Goal: Task Accomplishment & Management: Complete application form

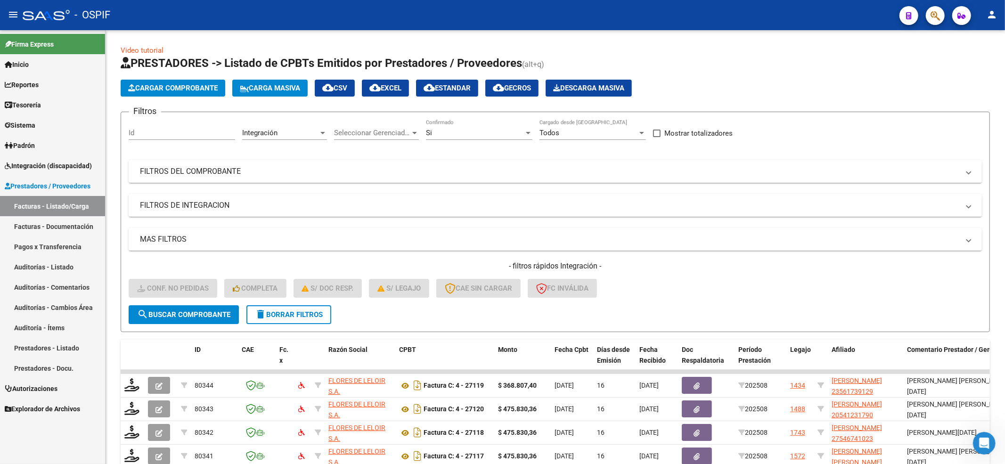
scroll to position [12, 0]
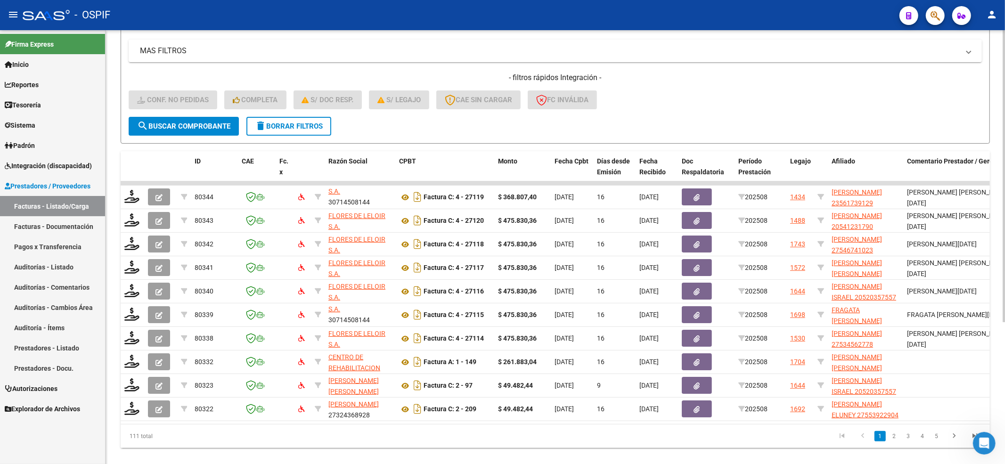
click at [181, 135] on form "Filtros Id Integración Area Seleccionar Gerenciador Seleccionar Gerenciador Si …" at bounding box center [555, 33] width 869 height 220
click at [181, 122] on span "search Buscar Comprobante" at bounding box center [183, 126] width 93 height 8
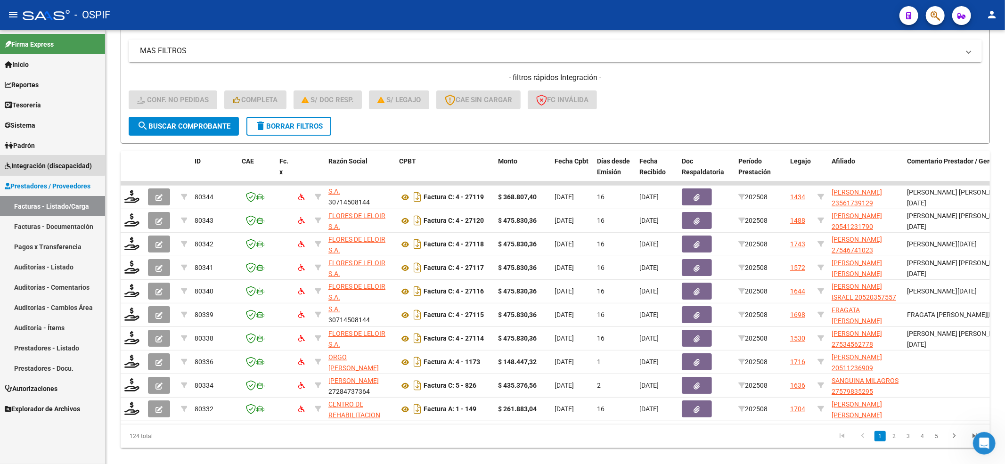
click at [23, 155] on link "Integración (discapacidad)" at bounding box center [52, 165] width 105 height 20
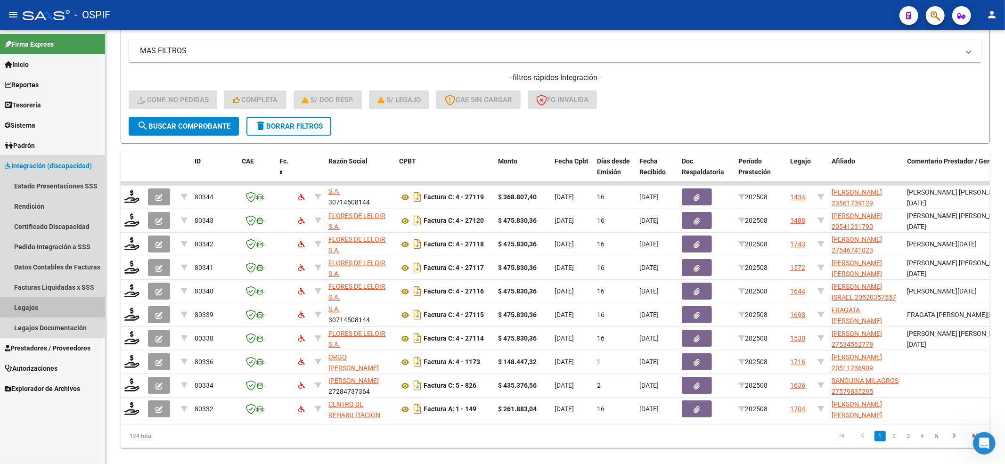
click at [23, 304] on link "Legajos" at bounding box center [52, 307] width 105 height 20
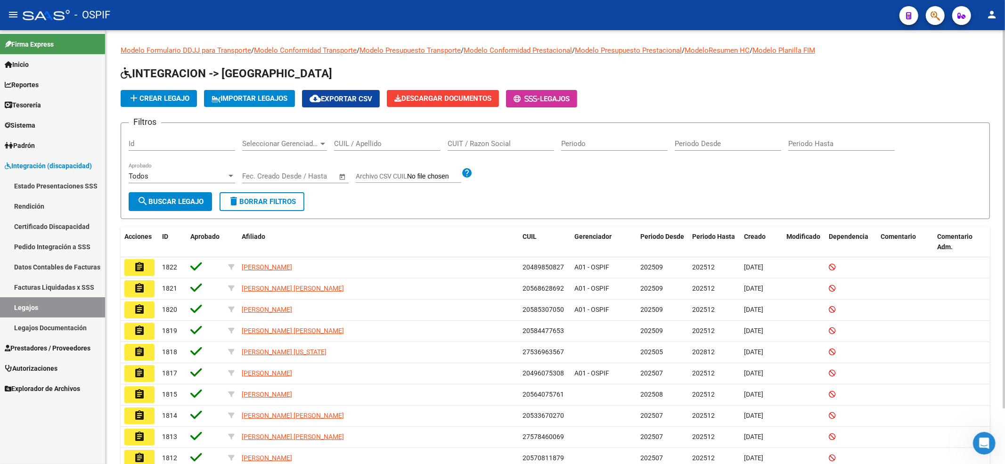
click at [364, 136] on div "CUIL / Apellido" at bounding box center [387, 140] width 106 height 20
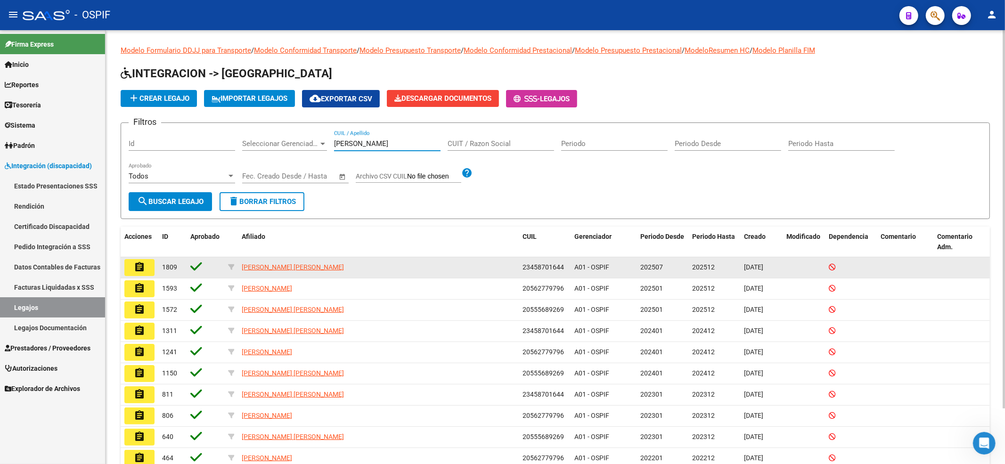
type input "[PERSON_NAME]"
click at [139, 275] on button "assignment" at bounding box center [139, 267] width 30 height 17
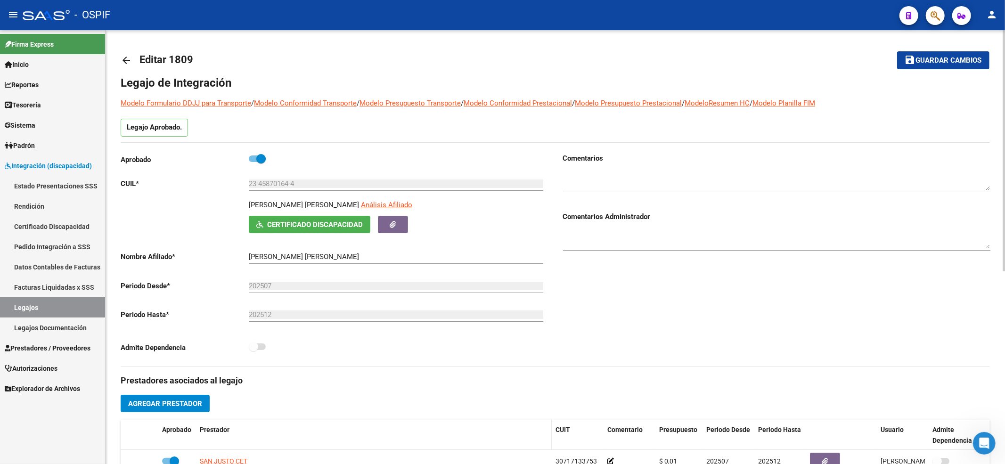
scroll to position [63, 0]
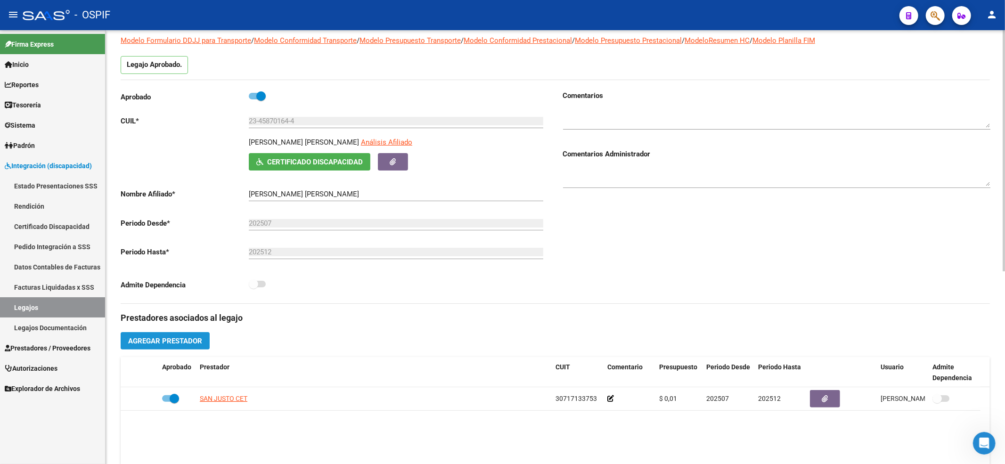
click at [176, 337] on span "Agregar Prestador" at bounding box center [165, 341] width 74 height 8
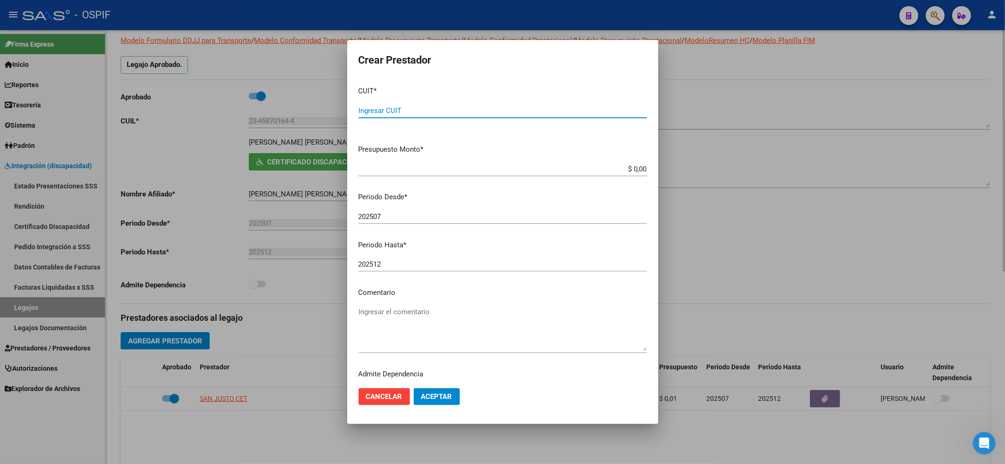
paste input "27-31468101-6"
type input "27-31468101-6"
type input "$ 0,01"
click at [406, 221] on div "202507 Ingresar el periodo" at bounding box center [503, 217] width 288 height 14
type input "202509"
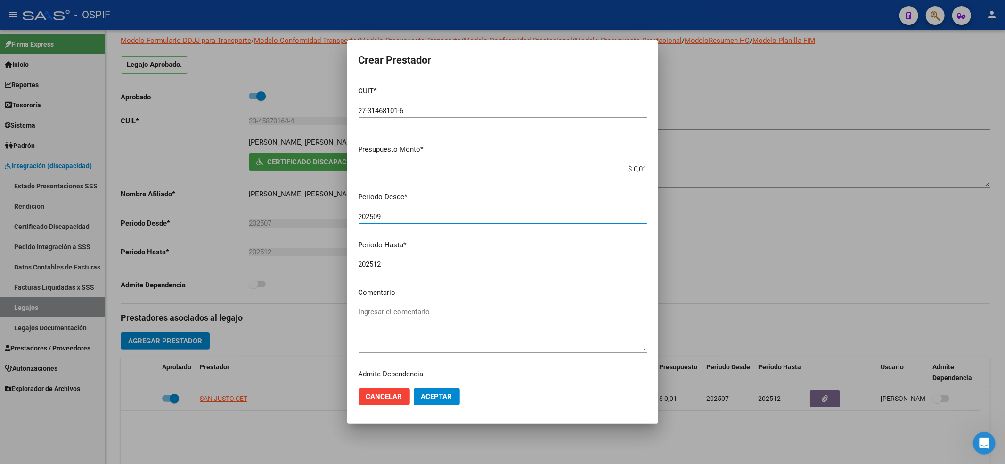
click at [435, 400] on span "Aceptar" at bounding box center [436, 396] width 31 height 8
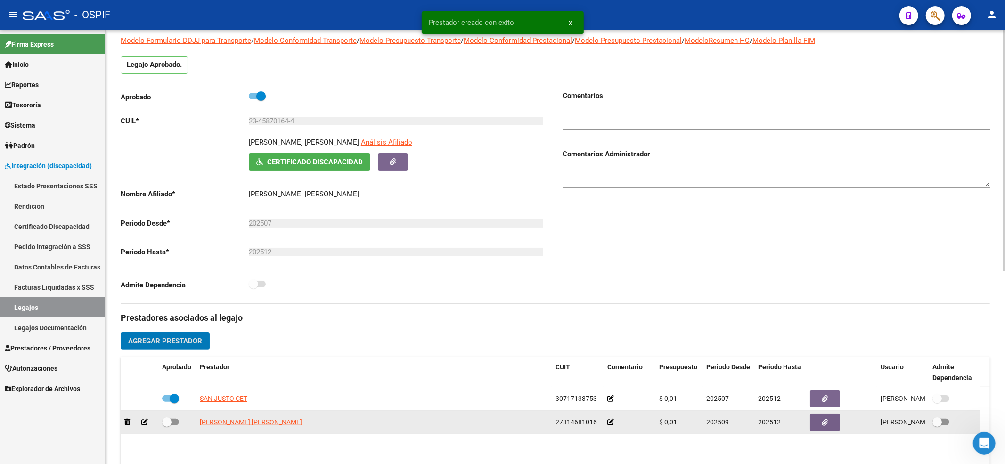
drag, startPoint x: 179, startPoint y: 418, endPoint x: 174, endPoint y: 421, distance: 5.7
click at [174, 419] on div at bounding box center [177, 422] width 30 height 12
click at [172, 424] on span at bounding box center [170, 422] width 17 height 7
click at [167, 425] on input "checkbox" at bounding box center [166, 425] width 0 height 0
checkbox input "true"
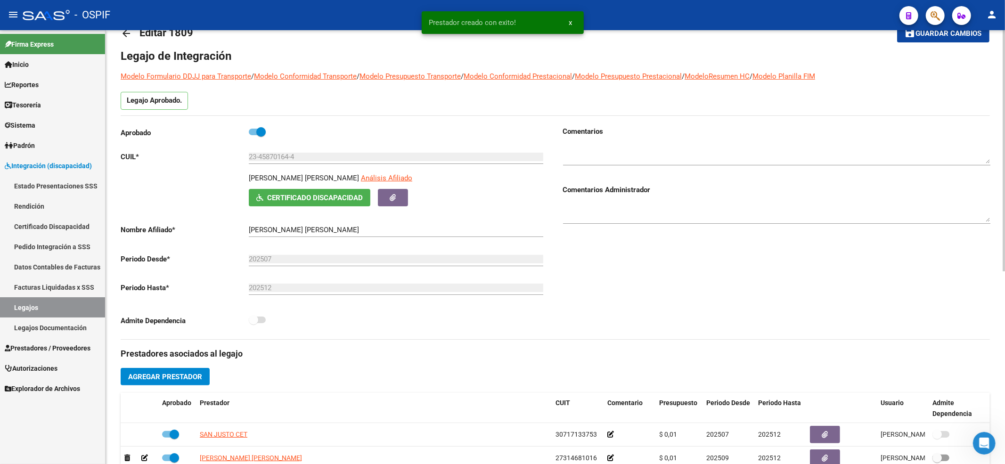
scroll to position [0, 0]
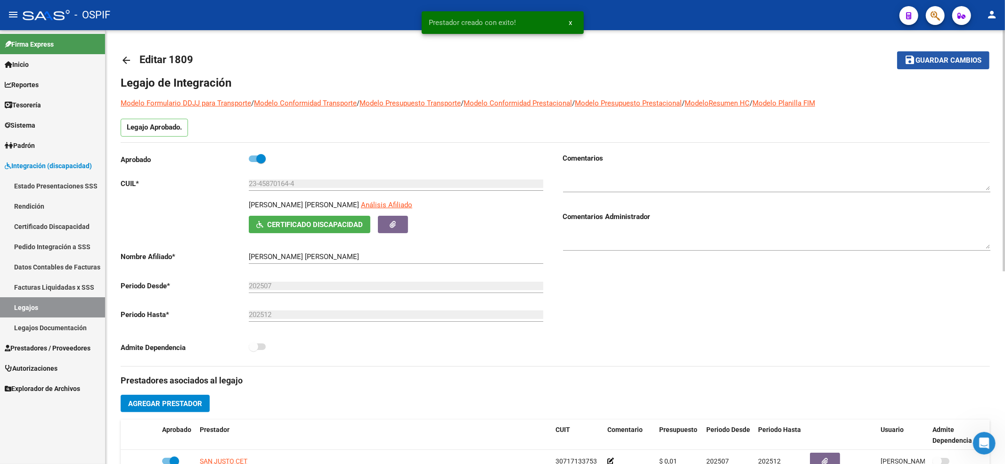
click at [952, 57] on span "Guardar cambios" at bounding box center [949, 61] width 66 height 8
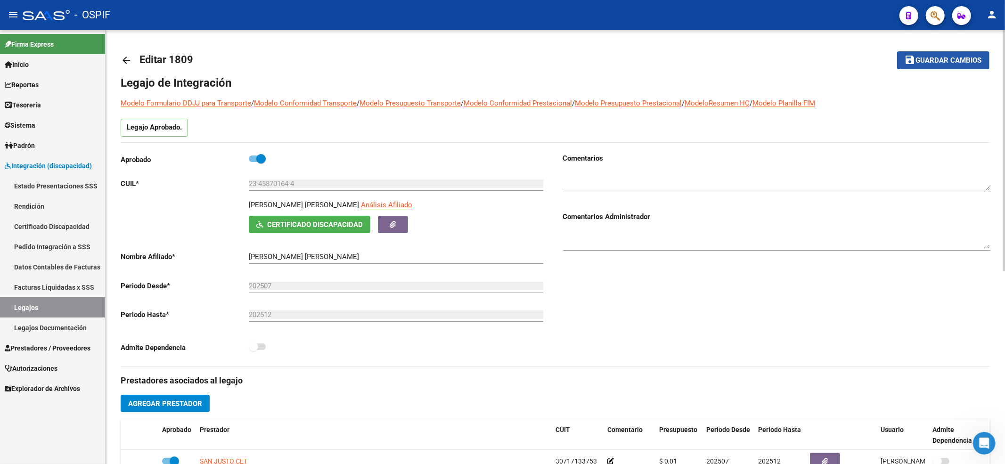
drag, startPoint x: 918, startPoint y: 64, endPoint x: 914, endPoint y: 71, distance: 7.8
click at [914, 71] on mat-toolbar-row "save Guardar cambios" at bounding box center [899, 60] width 180 height 30
click at [936, 57] on span "Guardar cambios" at bounding box center [949, 61] width 66 height 8
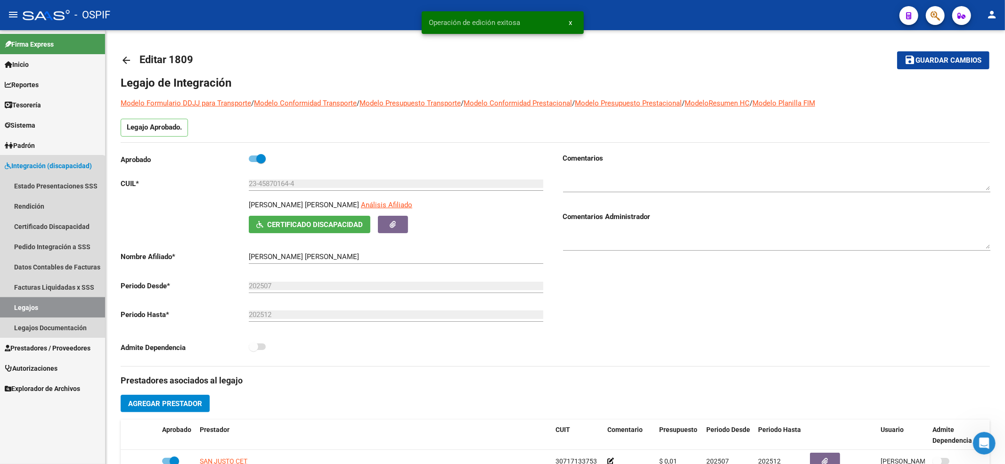
click at [49, 306] on link "Legajos" at bounding box center [52, 307] width 105 height 20
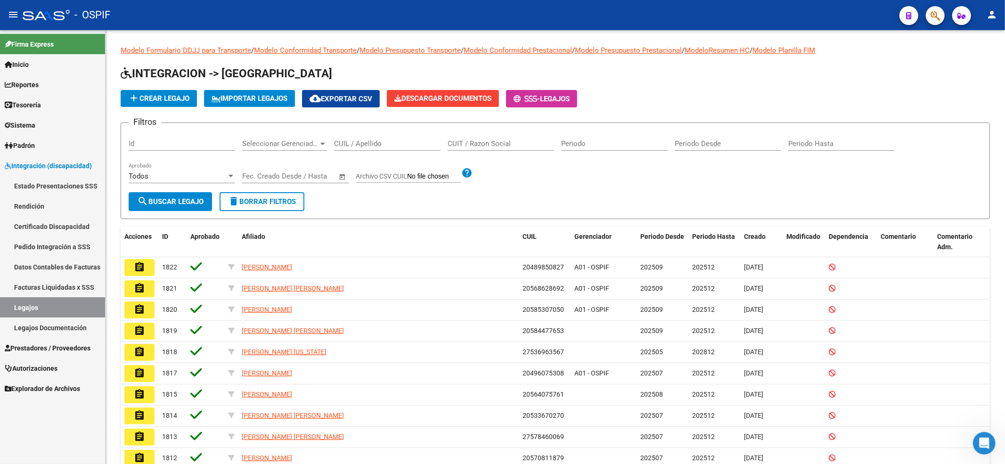
click at [48, 342] on link "Prestadores / Proveedores" at bounding box center [52, 348] width 105 height 20
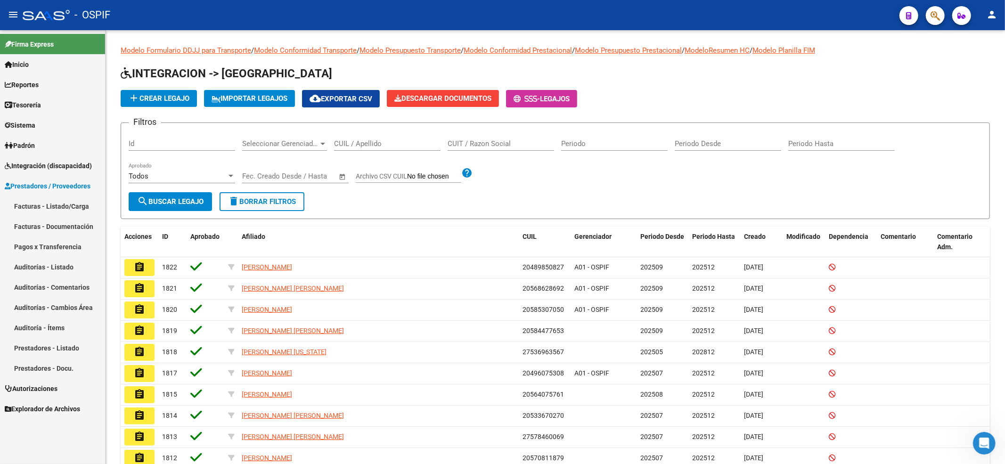
click at [45, 167] on span "Integración (discapacidad)" at bounding box center [48, 166] width 87 height 10
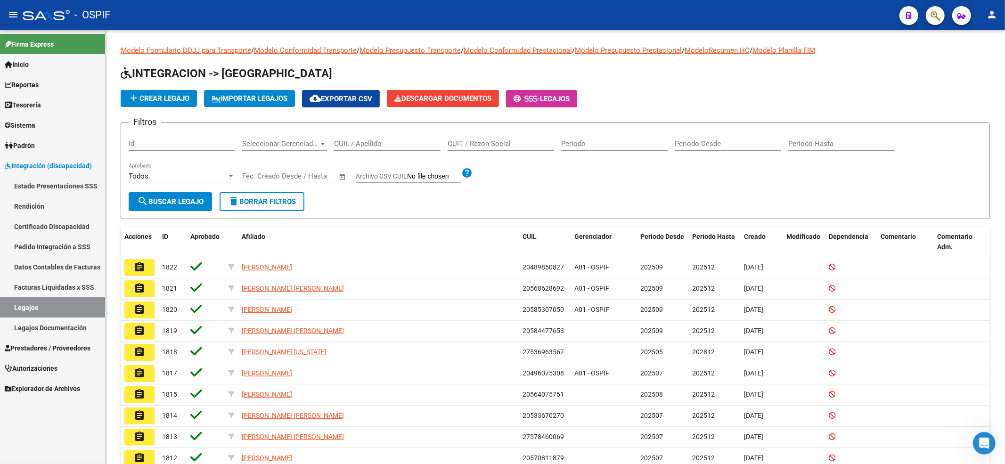
click at [40, 302] on link "Legajos" at bounding box center [52, 307] width 105 height 20
click at [34, 306] on link "Legajos" at bounding box center [52, 307] width 105 height 20
drag, startPoint x: 353, startPoint y: 151, endPoint x: 360, endPoint y: 142, distance: 12.1
click at [358, 146] on div "CUIL / Apellido" at bounding box center [387, 144] width 106 height 29
click at [360, 142] on input "CUIL / Apellido" at bounding box center [387, 143] width 106 height 8
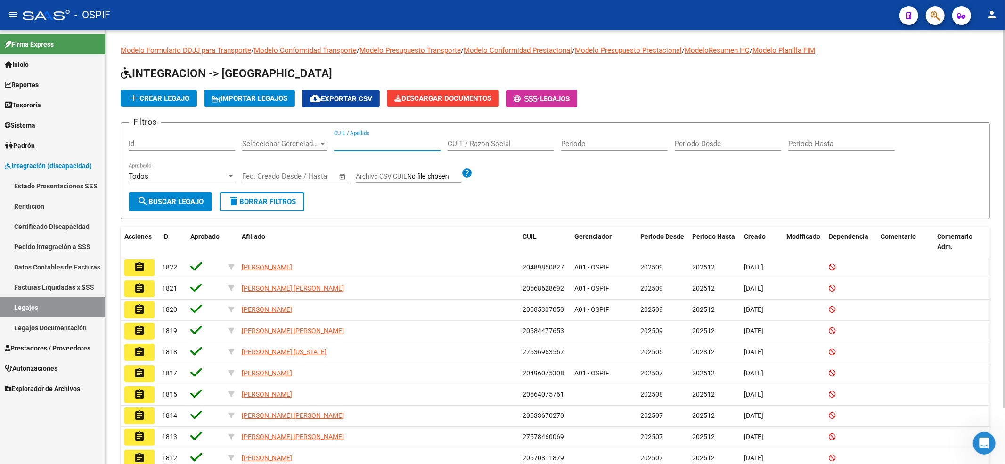
paste input "23524117789"
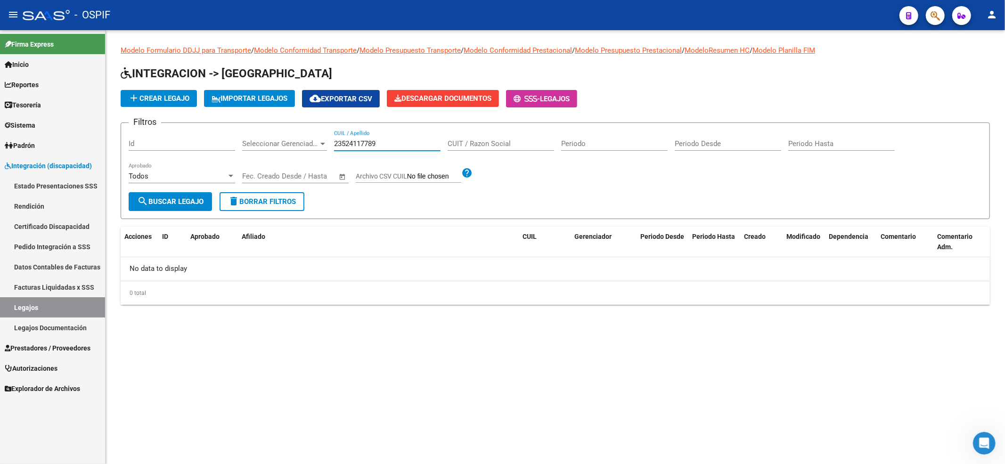
click at [350, 142] on input "23524117789" at bounding box center [387, 143] width 106 height 8
type input "23524117789"
click at [173, 100] on span "add Crear Legajo" at bounding box center [158, 98] width 61 height 8
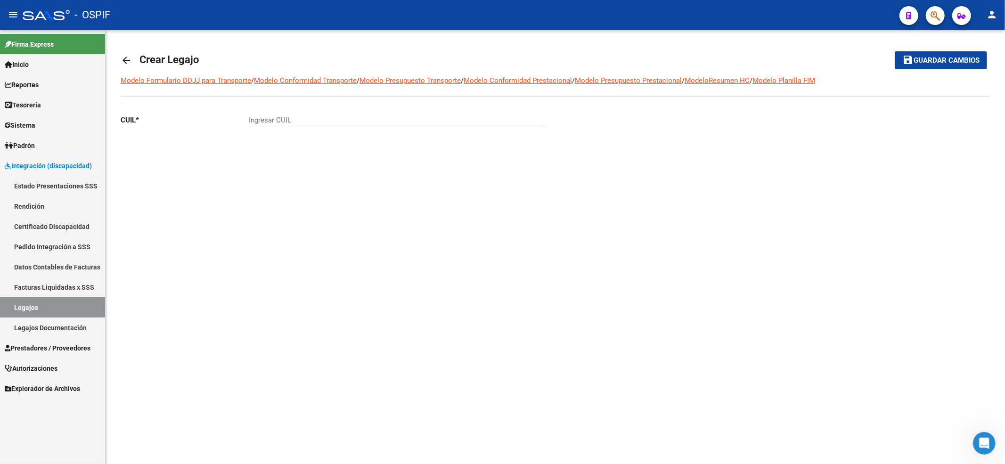
click at [361, 123] on input "Ingresar CUIL" at bounding box center [396, 120] width 294 height 8
paste input "23-52411778-9"
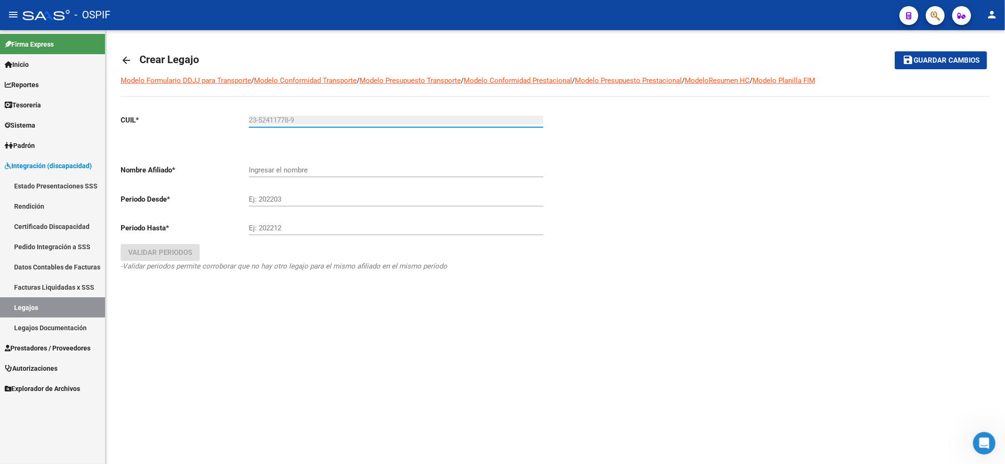
type input "23-52411778-9"
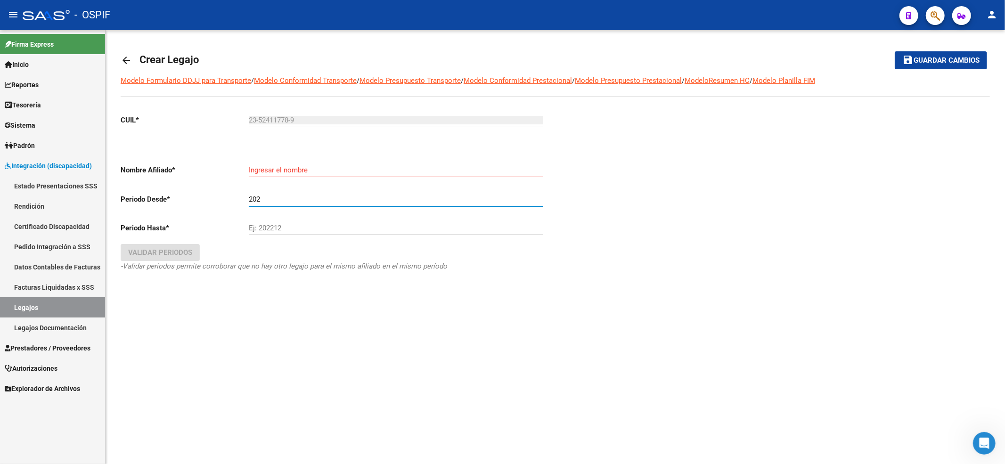
type input "2025"
type input "[PERSON_NAME]"
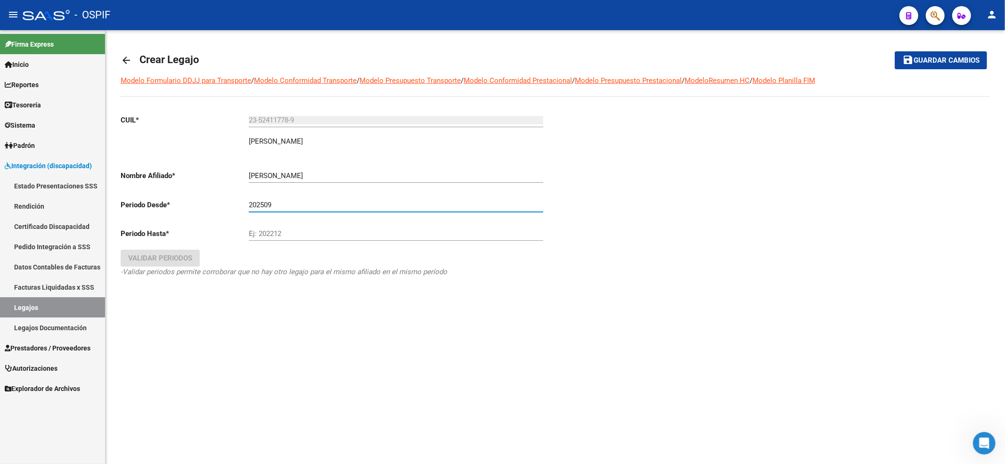
type input "202509"
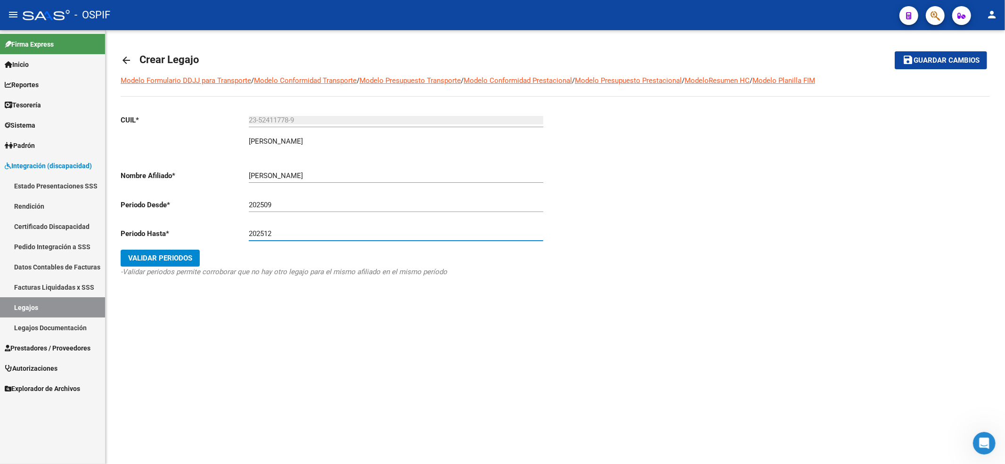
type input "202512"
click at [175, 245] on div "CUIL * 23-52411778-9 Ingresar CUIL [PERSON_NAME] Nombre Afiliado * JUAREZ [PERS…" at bounding box center [334, 205] width 427 height 196
click at [177, 250] on button "Validar Periodos" at bounding box center [160, 258] width 79 height 17
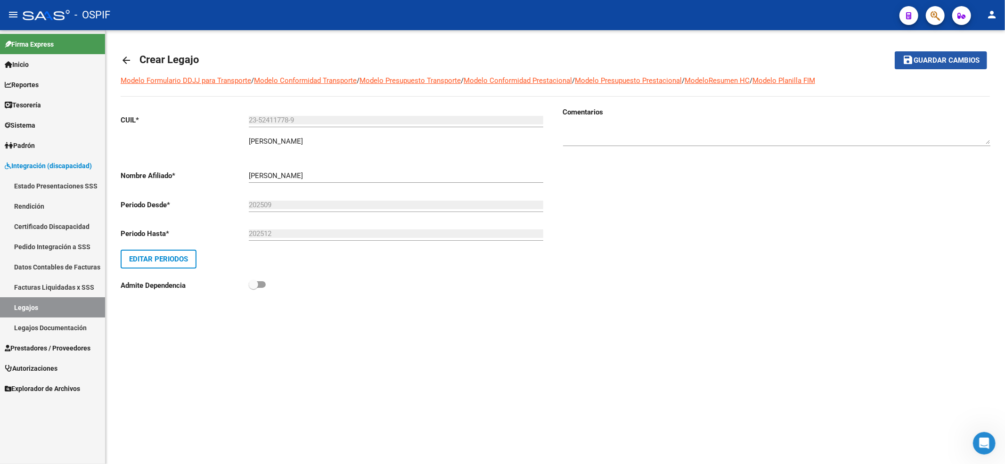
click at [957, 52] on button "save Guardar cambios" at bounding box center [941, 59] width 92 height 17
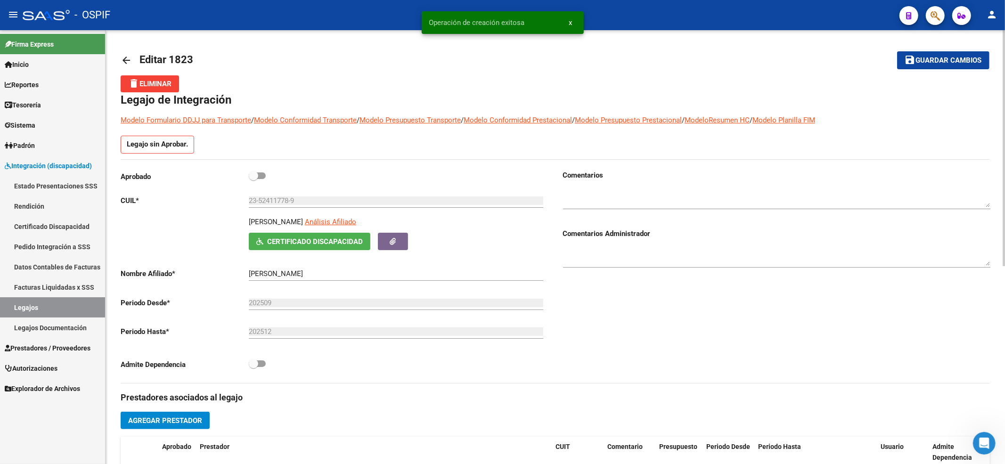
click at [262, 173] on span at bounding box center [257, 175] width 17 height 7
click at [253, 179] on input "checkbox" at bounding box center [253, 179] width 0 height 0
checkbox input "true"
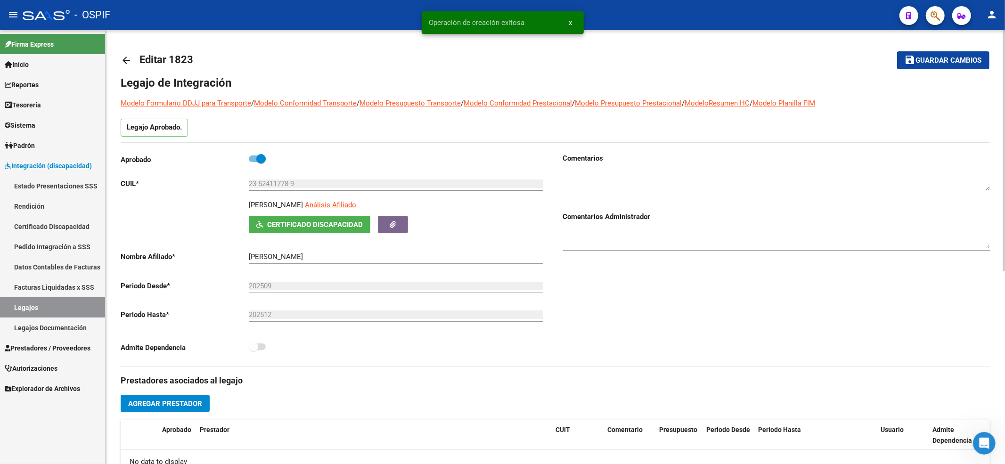
drag, startPoint x: 962, startPoint y: 71, endPoint x: 952, endPoint y: 61, distance: 14.0
click at [960, 71] on mat-toolbar-row "save Guardar cambios" at bounding box center [899, 60] width 180 height 30
click at [952, 60] on span "Guardar cambios" at bounding box center [949, 61] width 66 height 8
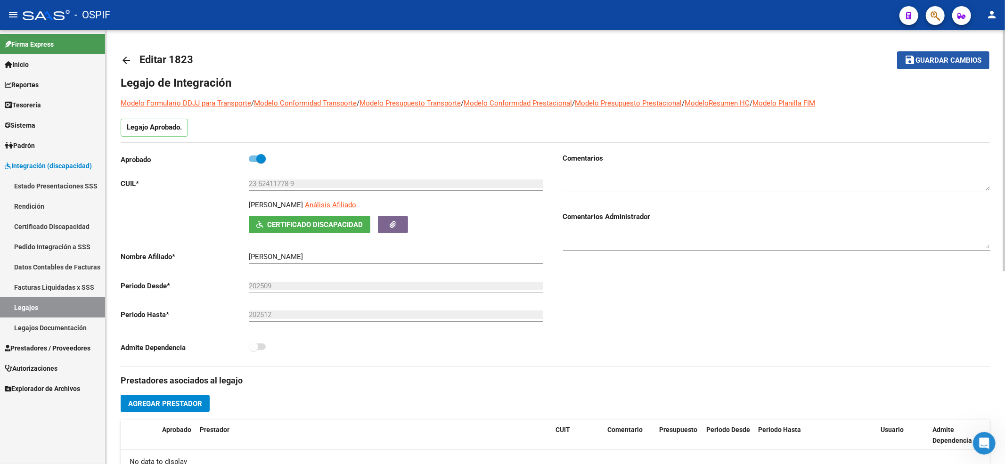
click at [944, 59] on span "Guardar cambios" at bounding box center [949, 61] width 66 height 8
click at [931, 61] on span "Guardar cambios" at bounding box center [949, 61] width 66 height 8
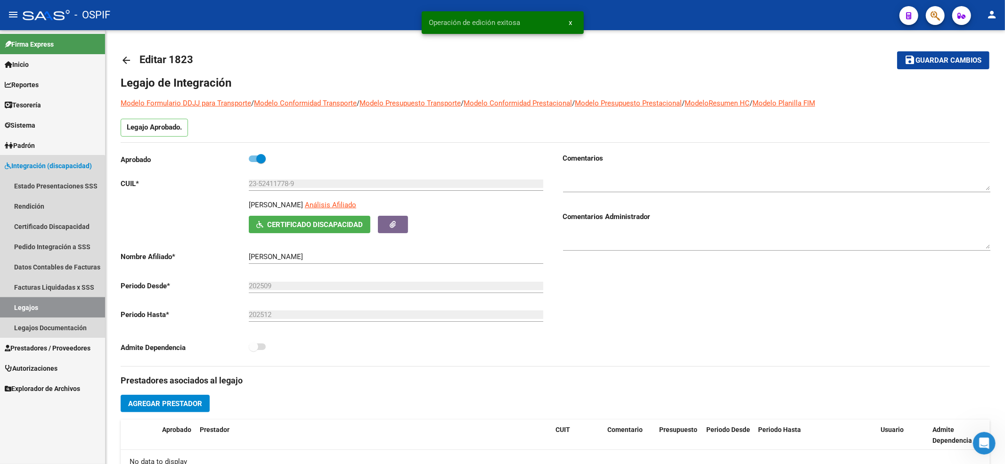
click at [22, 305] on link "Legajos" at bounding box center [52, 307] width 105 height 20
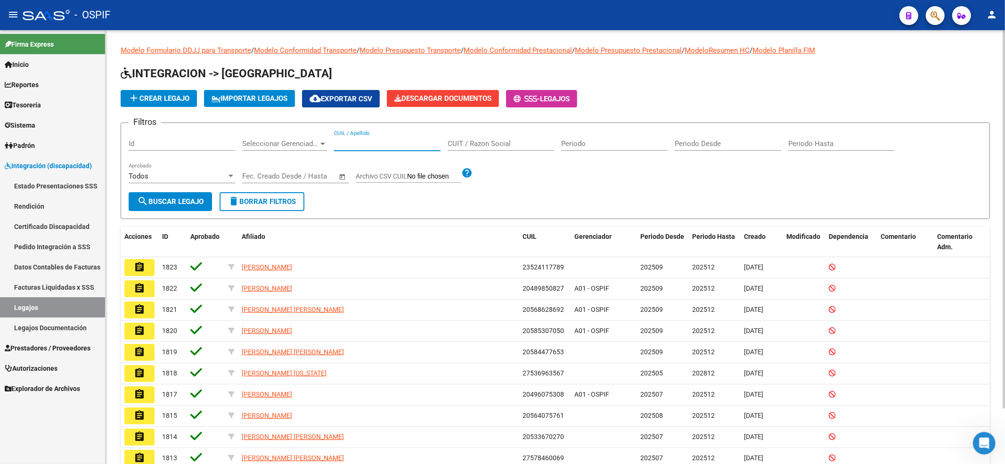
drag, startPoint x: 347, startPoint y: 142, endPoint x: 272, endPoint y: 104, distance: 83.6
click at [347, 140] on input "CUIL / Apellido" at bounding box center [387, 143] width 106 height 8
paste input "20585085457"
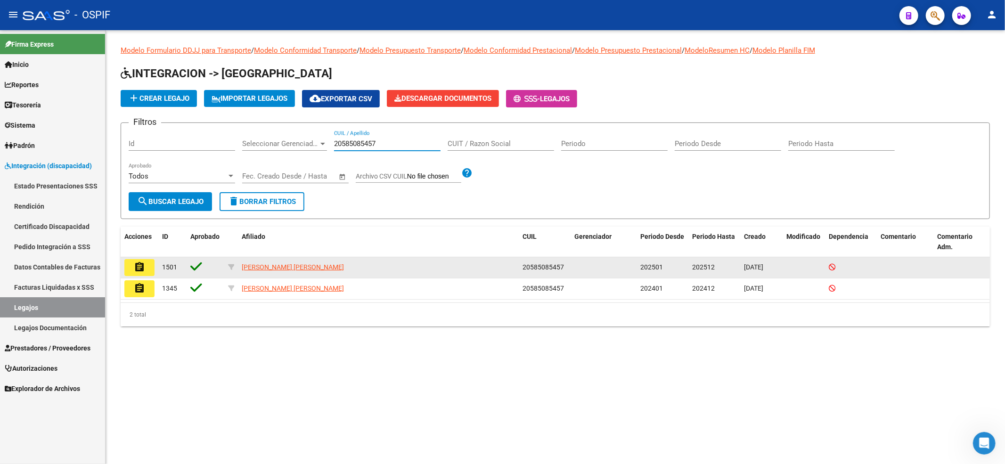
type input "20585085457"
click at [148, 264] on button "assignment" at bounding box center [139, 267] width 30 height 17
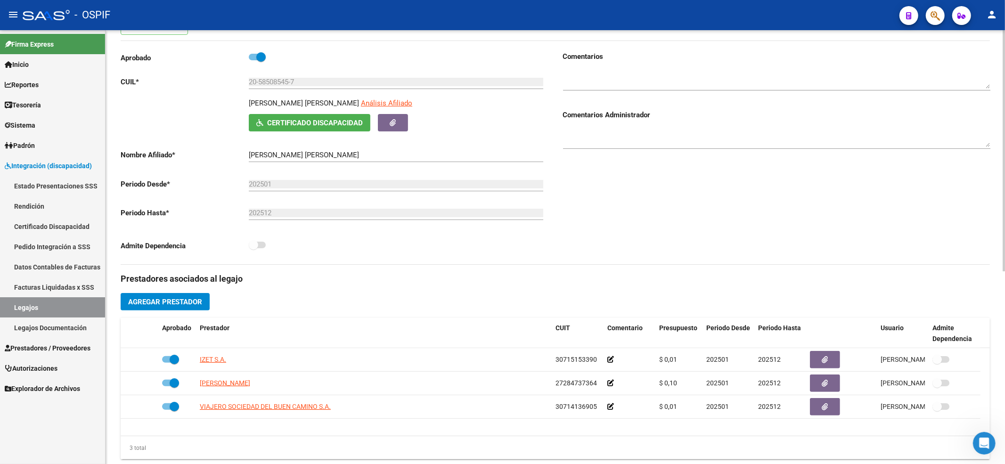
scroll to position [125, 0]
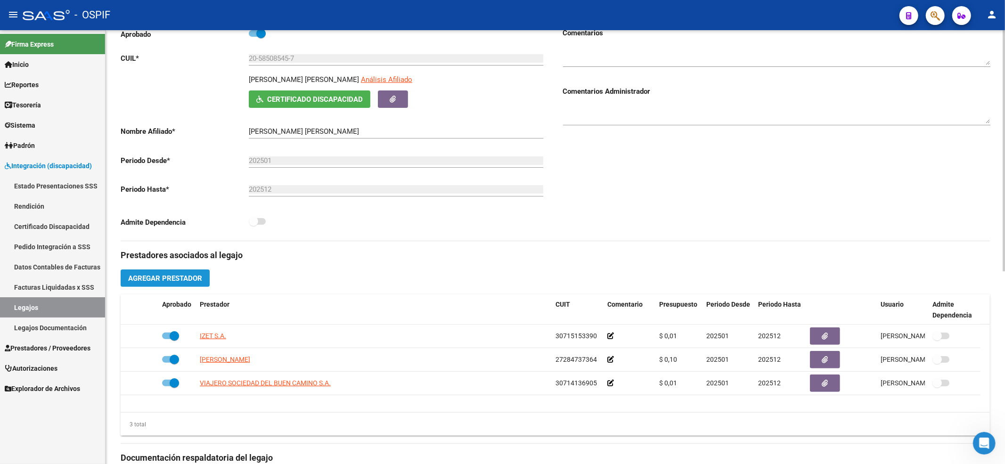
click at [174, 286] on button "Agregar Prestador" at bounding box center [165, 277] width 89 height 17
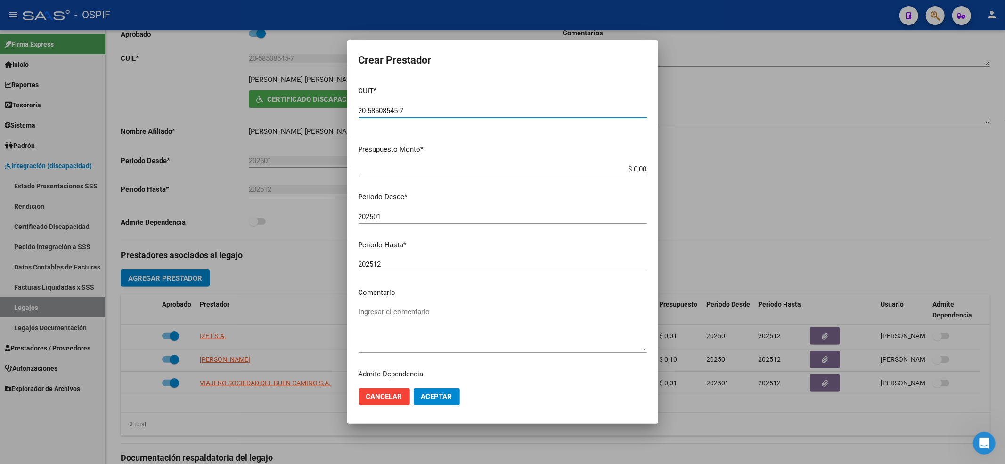
type input "20-58508545-7"
type input "$ 0,01"
click at [424, 220] on div "202501 Ingresar el periodo" at bounding box center [503, 217] width 288 height 14
click at [424, 220] on input "202501" at bounding box center [503, 216] width 288 height 8
type input "202509"
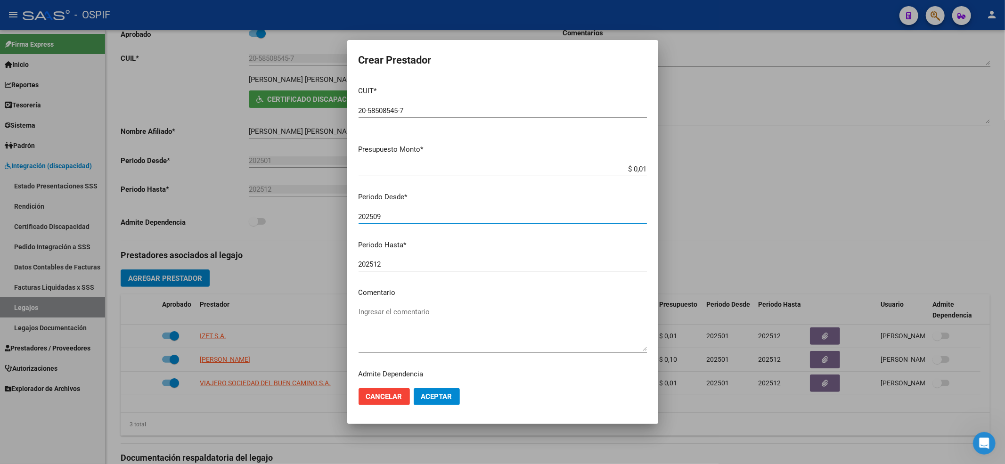
click at [422, 401] on button "Aceptar" at bounding box center [437, 396] width 46 height 17
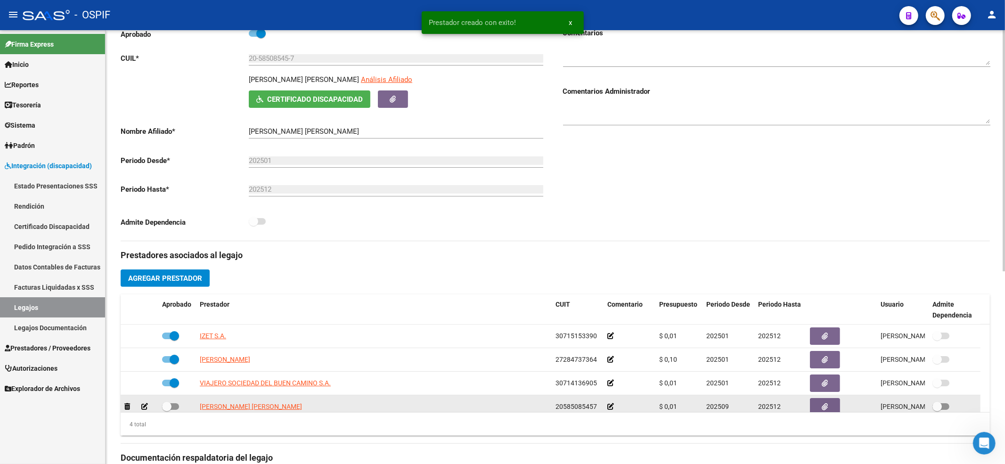
click at [180, 406] on div at bounding box center [177, 407] width 30 height 12
click at [170, 407] on span at bounding box center [166, 406] width 9 height 9
click at [167, 410] on input "checkbox" at bounding box center [166, 410] width 0 height 0
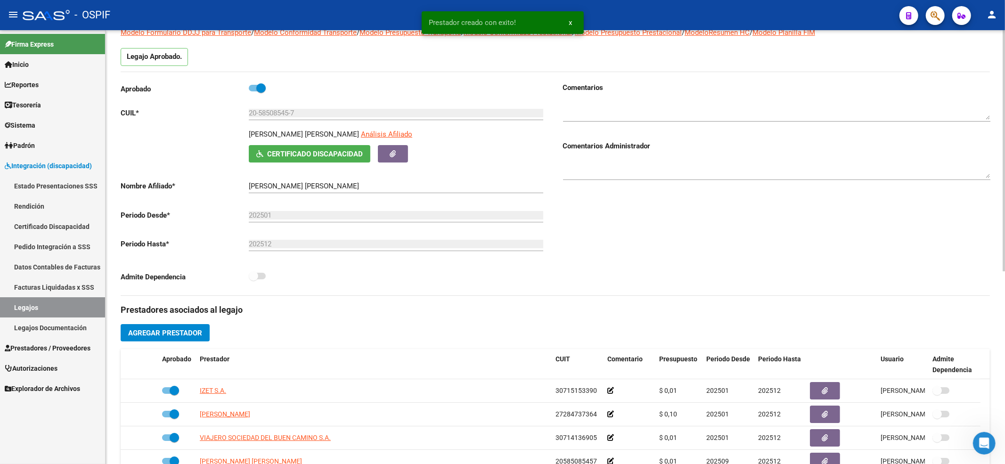
scroll to position [0, 0]
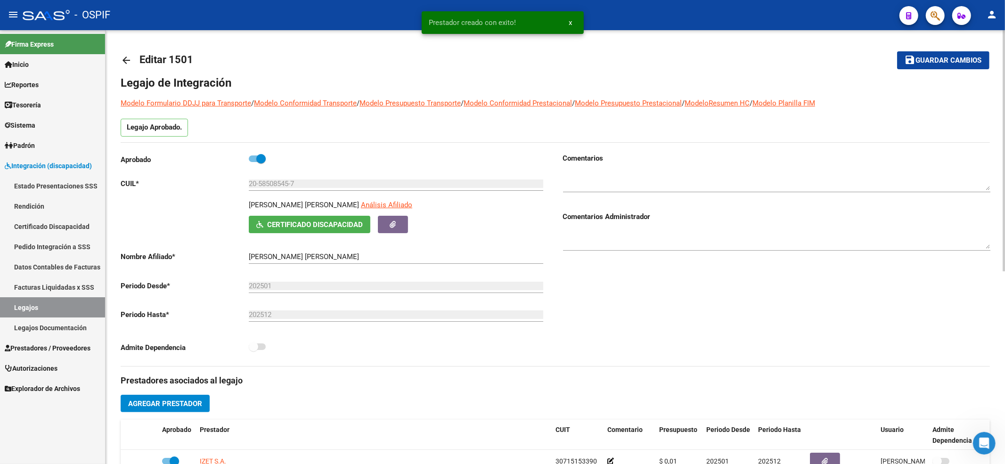
click at [967, 70] on mat-toolbar-row "save Guardar cambios" at bounding box center [899, 60] width 180 height 30
click at [962, 68] on button "save Guardar cambios" at bounding box center [943, 59] width 92 height 17
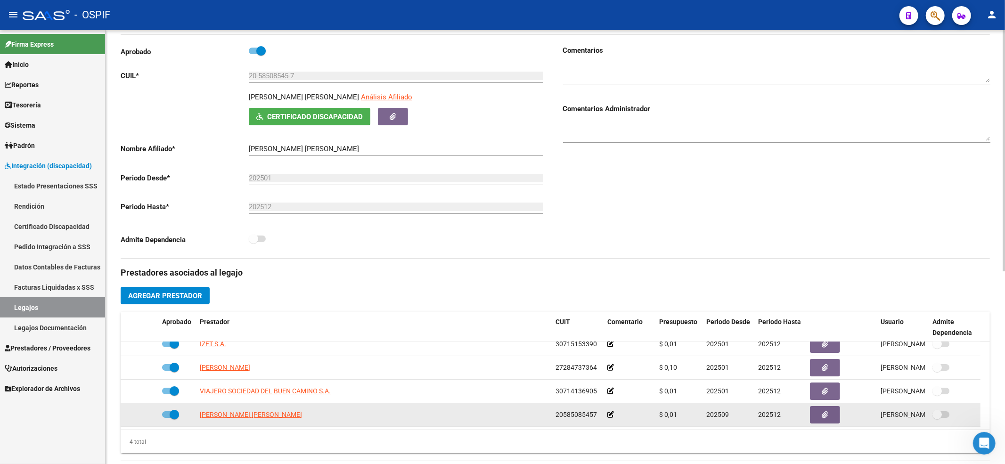
scroll to position [125, 0]
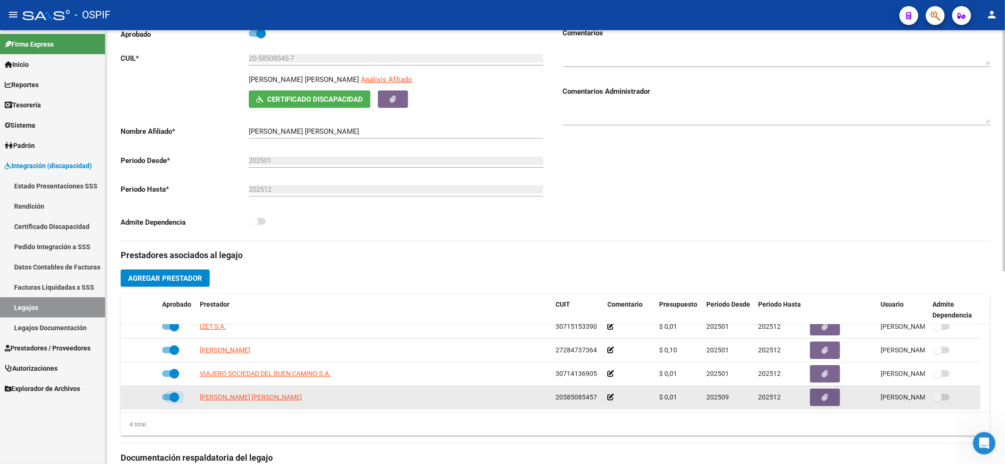
click at [171, 398] on span at bounding box center [174, 396] width 9 height 9
click at [167, 400] on input "checkbox" at bounding box center [166, 400] width 0 height 0
checkbox input "false"
click at [130, 397] on div at bounding box center [139, 397] width 30 height 11
click at [129, 397] on icon at bounding box center [127, 397] width 6 height 7
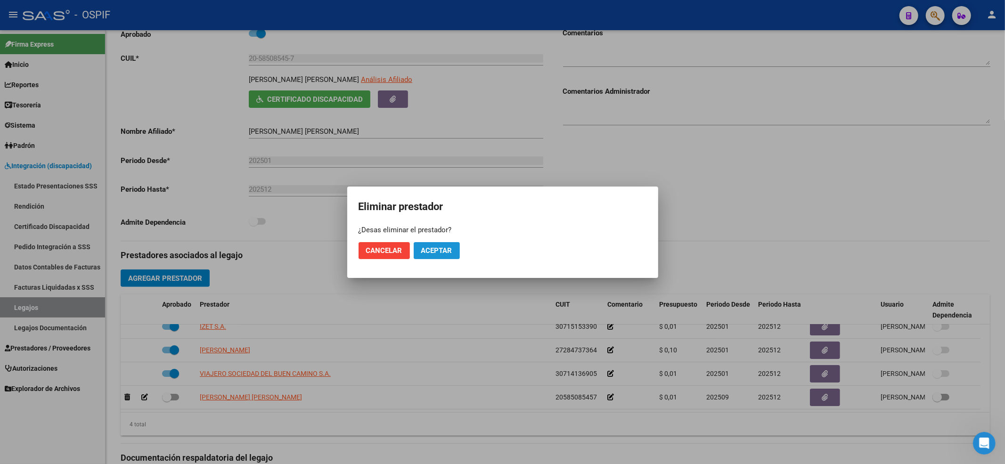
click at [445, 251] on span "Aceptar" at bounding box center [436, 250] width 31 height 8
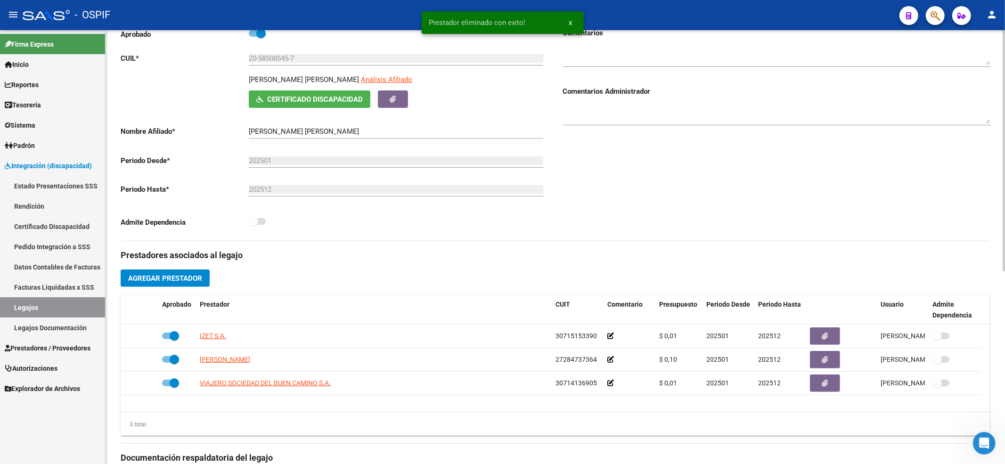
scroll to position [0, 0]
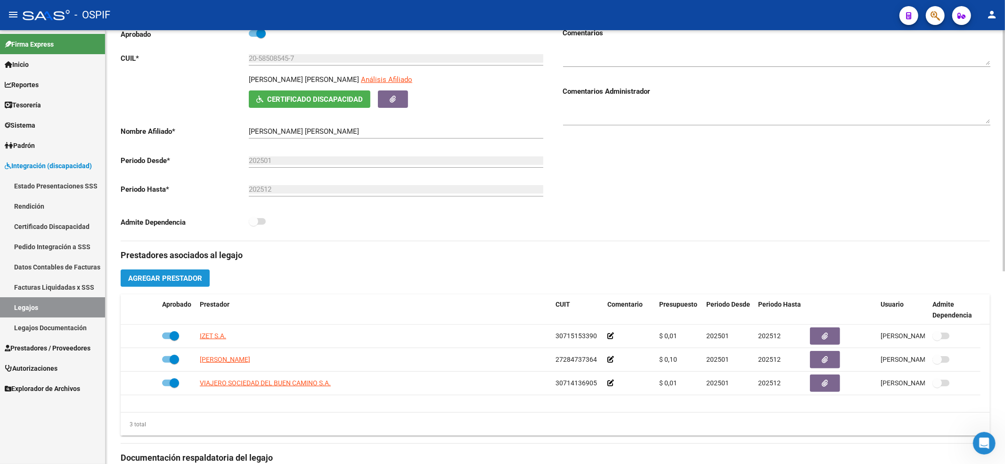
click at [161, 275] on span "Agregar Prestador" at bounding box center [165, 278] width 74 height 8
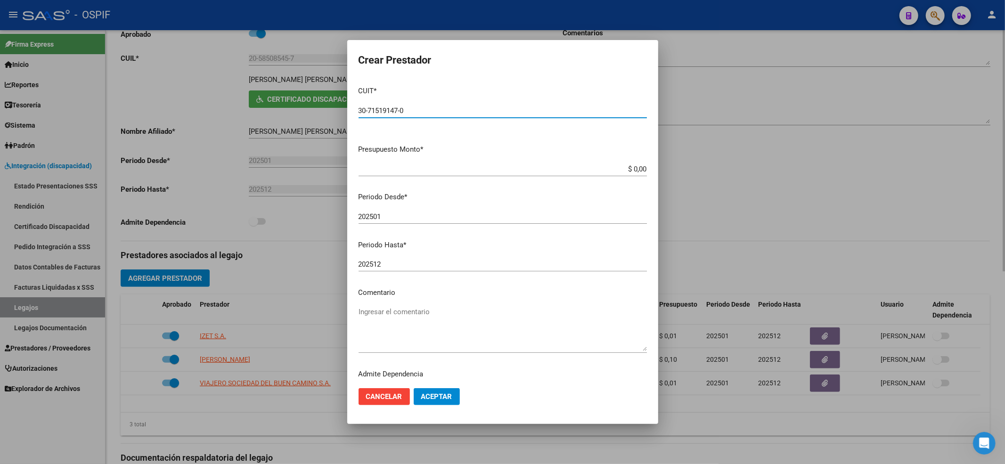
type input "30-71519147-0"
type input "$ 0,01"
type input "202509"
click at [424, 396] on span "Aceptar" at bounding box center [436, 396] width 31 height 8
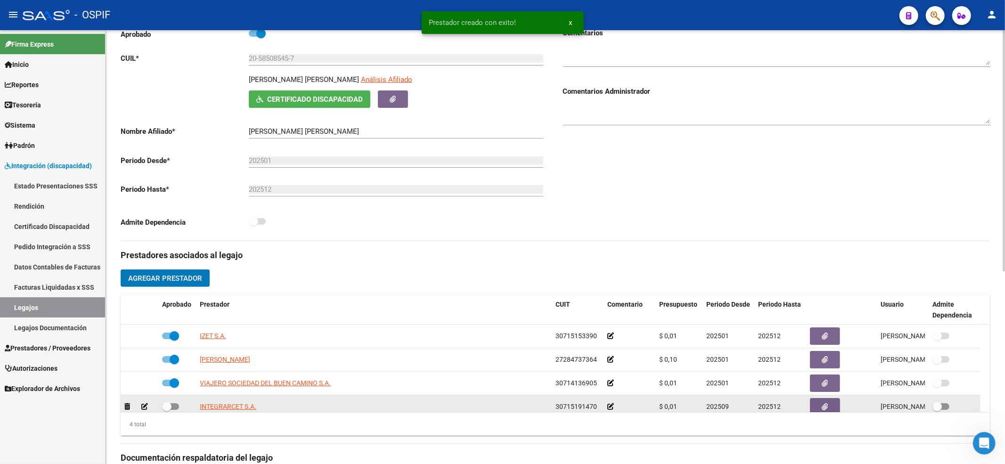
click at [171, 411] on label at bounding box center [170, 406] width 17 height 11
click at [167, 410] on input "checkbox" at bounding box center [166, 410] width 0 height 0
checkbox input "true"
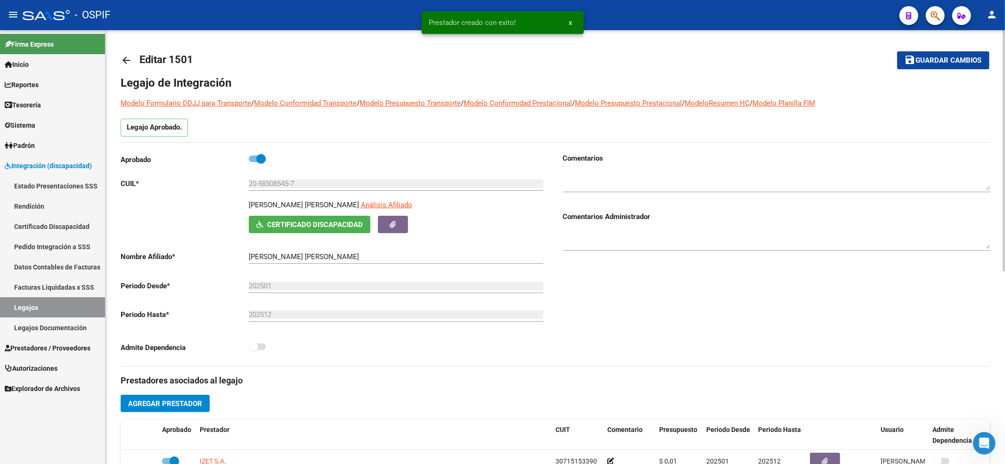
drag, startPoint x: 936, startPoint y: 70, endPoint x: 933, endPoint y: 53, distance: 17.2
click at [936, 68] on mat-toolbar-row "save Guardar cambios" at bounding box center [899, 60] width 180 height 30
click at [932, 51] on button "save Guardar cambios" at bounding box center [943, 59] width 92 height 17
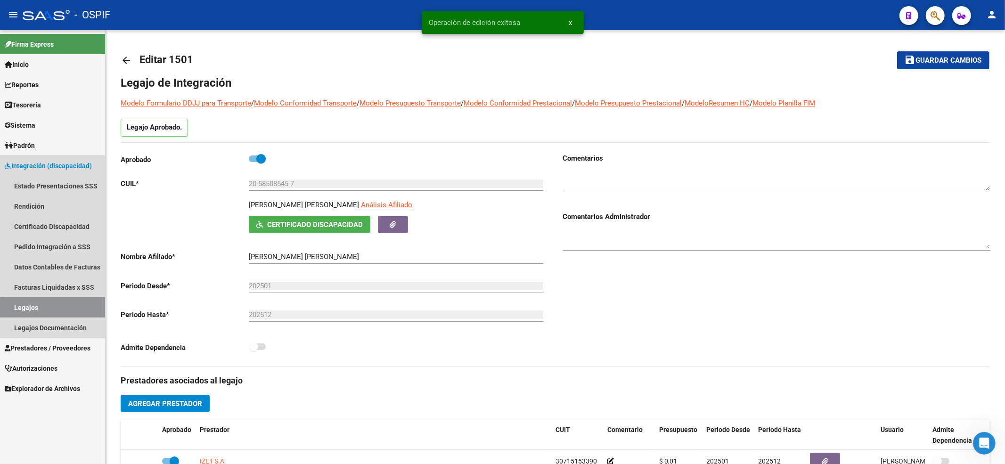
click at [63, 311] on link "Legajos" at bounding box center [52, 307] width 105 height 20
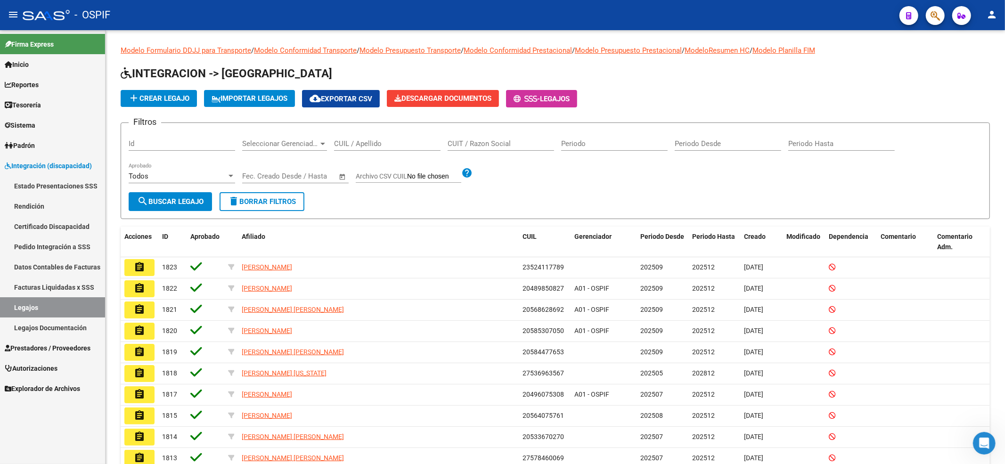
click at [68, 355] on link "Prestadores / Proveedores" at bounding box center [52, 348] width 105 height 20
